Goal: Transaction & Acquisition: Purchase product/service

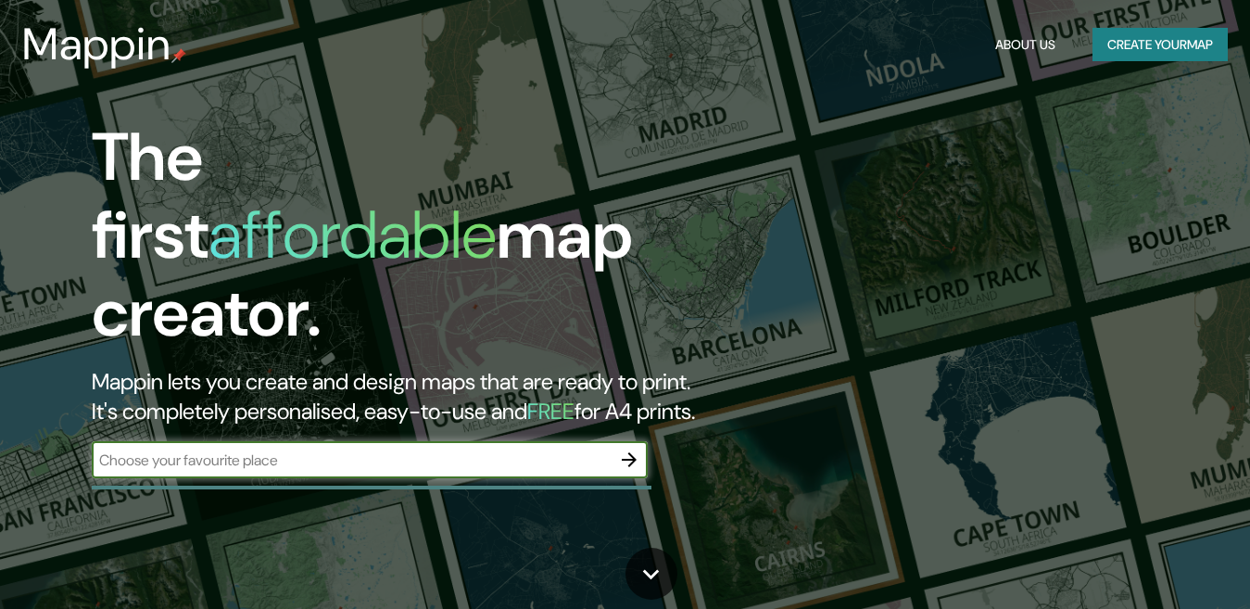
click at [1139, 46] on button "Create your map" at bounding box center [1159, 45] width 135 height 34
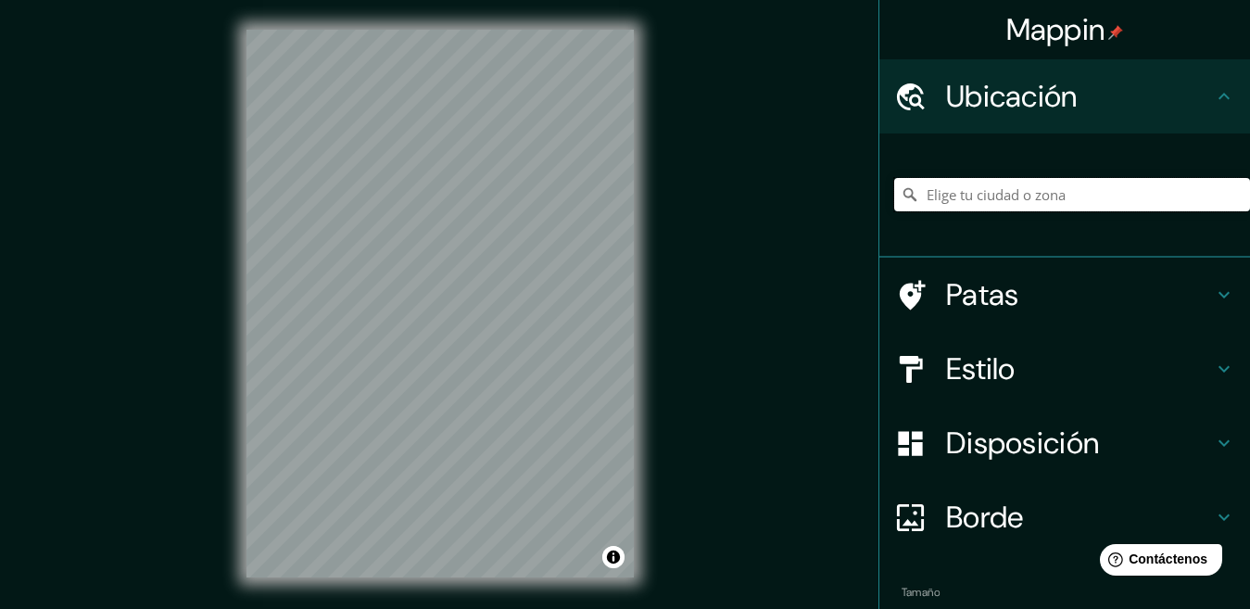
click at [1003, 193] on input "Elige tu ciudad o zona" at bounding box center [1072, 194] width 356 height 33
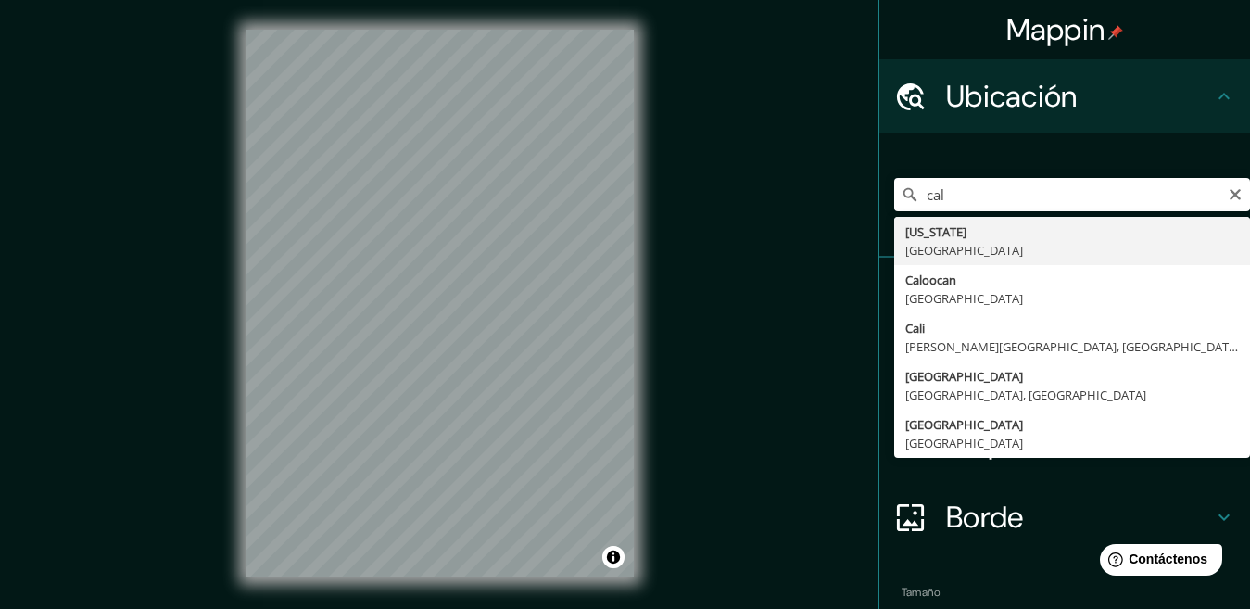
type input "[GEOGRAPHIC_DATA], [PERSON_NAME][GEOGRAPHIC_DATA], [GEOGRAPHIC_DATA]"
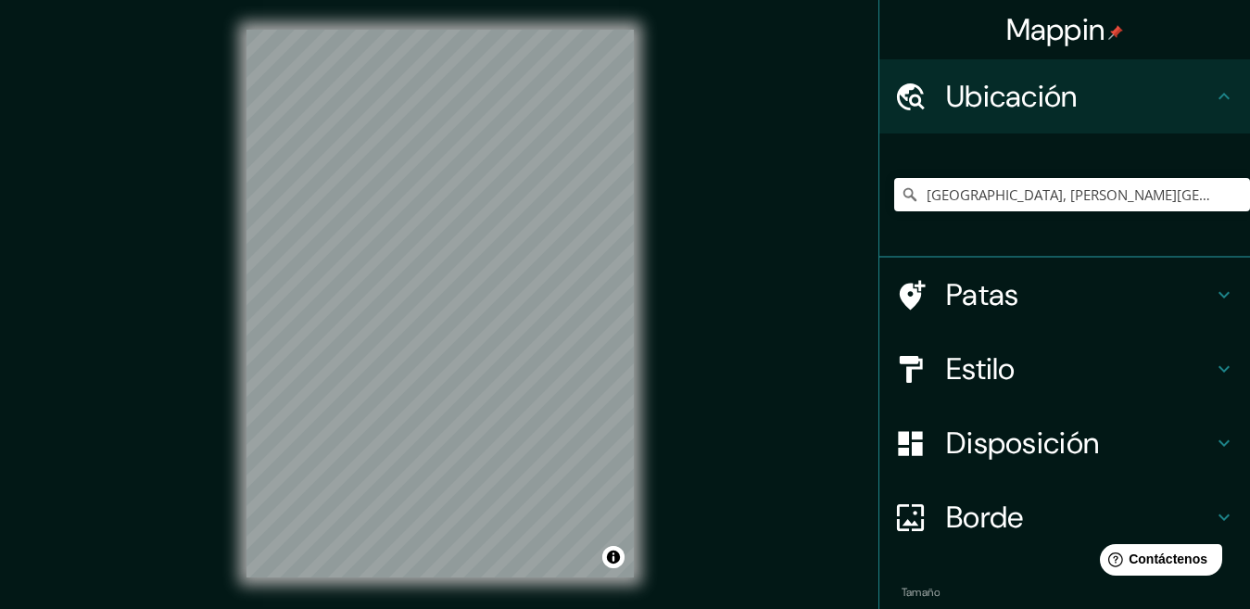
click at [1003, 369] on h4 "Estilo" at bounding box center [1079, 368] width 267 height 37
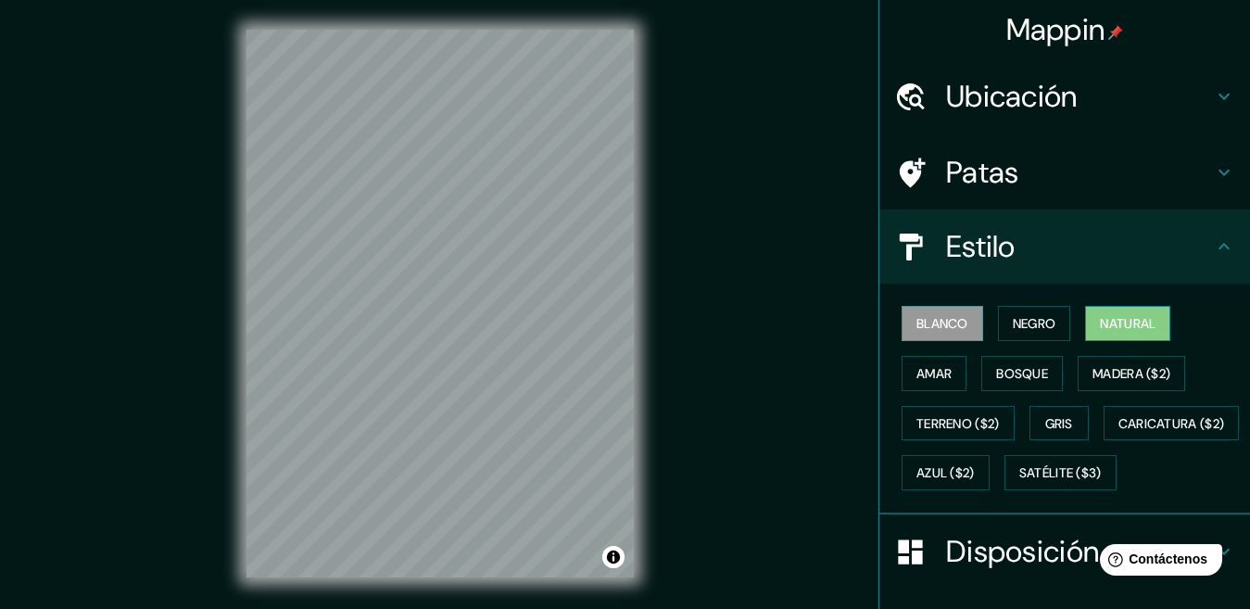
click at [1116, 329] on font "Natural" at bounding box center [1128, 323] width 56 height 17
click at [1007, 380] on font "Bosque" at bounding box center [1022, 373] width 52 height 17
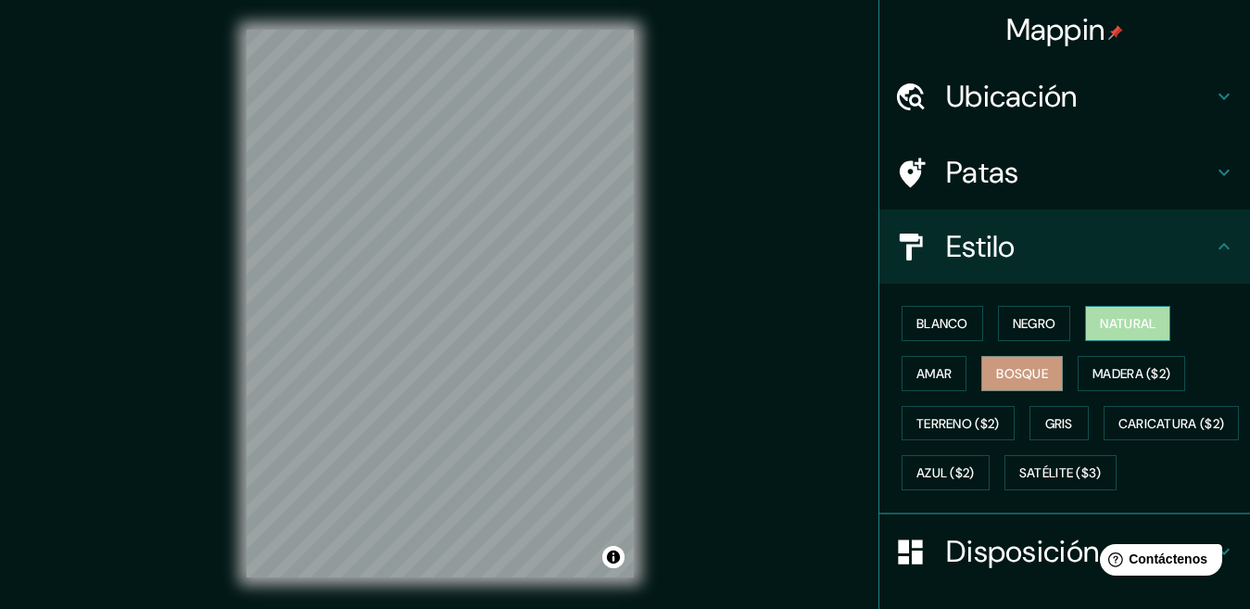
click at [1127, 315] on font "Natural" at bounding box center [1128, 323] width 56 height 17
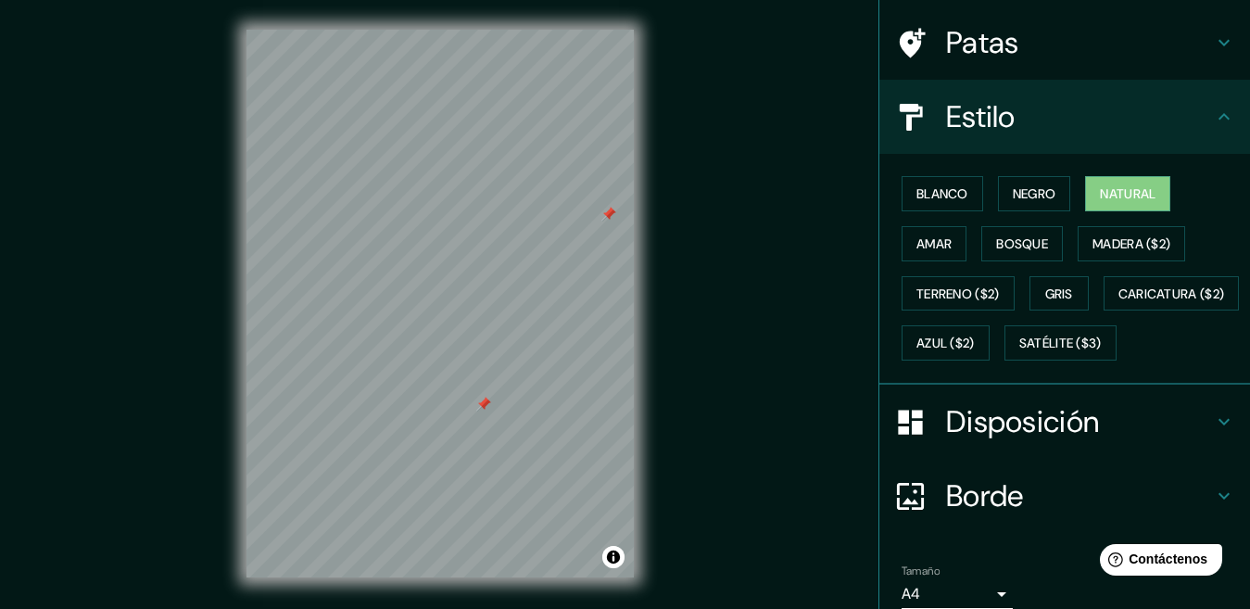
scroll to position [259, 0]
